Goal: Task Accomplishment & Management: Complete application form

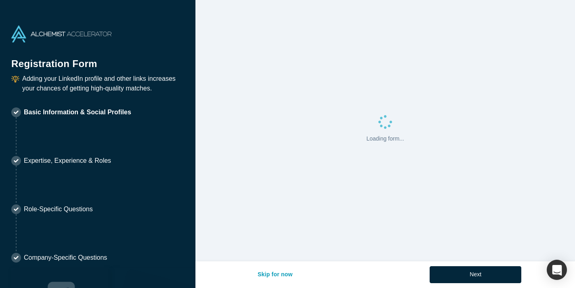
select select "US"
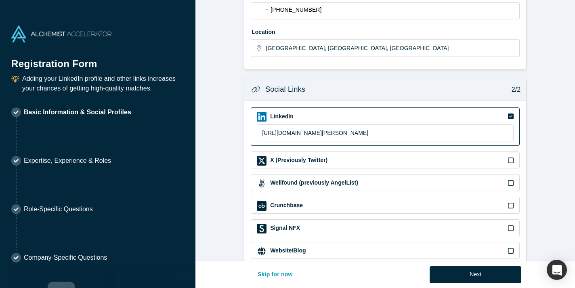
scroll to position [263, 0]
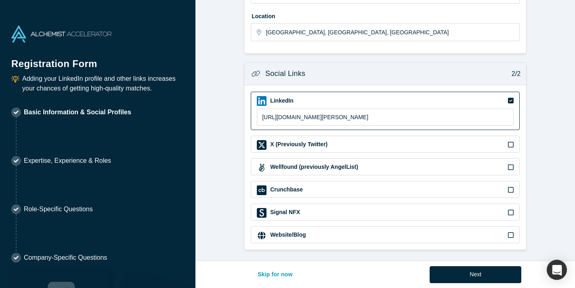
click at [303, 235] on label "Website/Blog" at bounding box center [287, 235] width 36 height 8
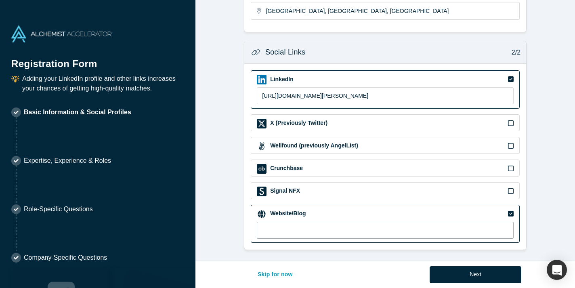
click at [301, 227] on input at bounding box center [385, 230] width 257 height 17
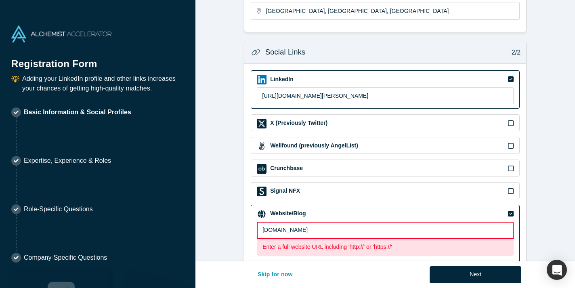
type input "[DOMAIN_NAME]"
